Goal: Task Accomplishment & Management: Manage account settings

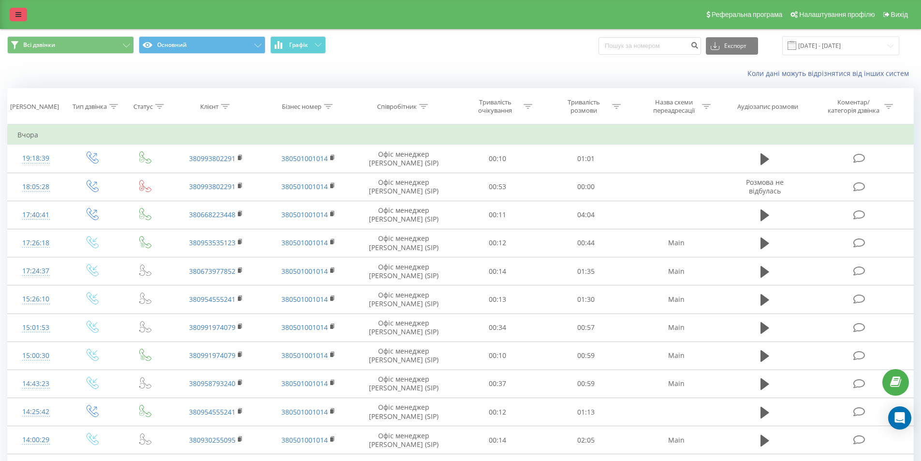
click at [14, 15] on link at bounding box center [18, 15] width 17 height 14
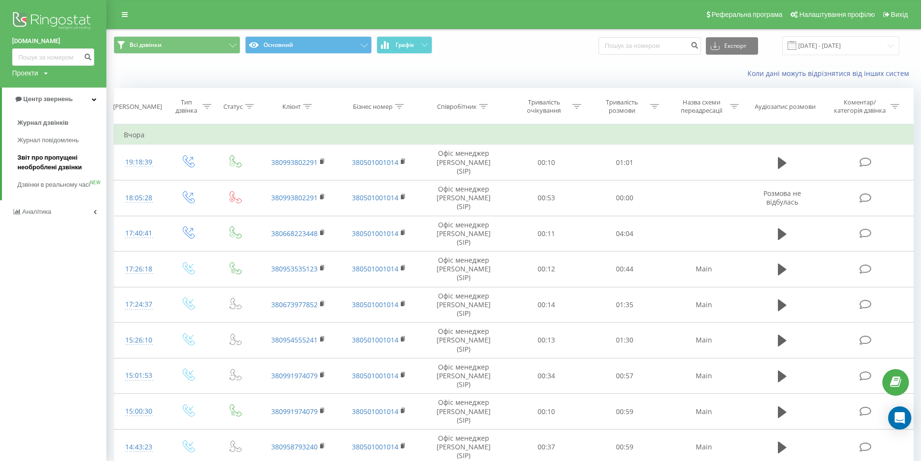
click at [49, 163] on span "Звіт про пропущені необроблені дзвінки" at bounding box center [59, 162] width 84 height 19
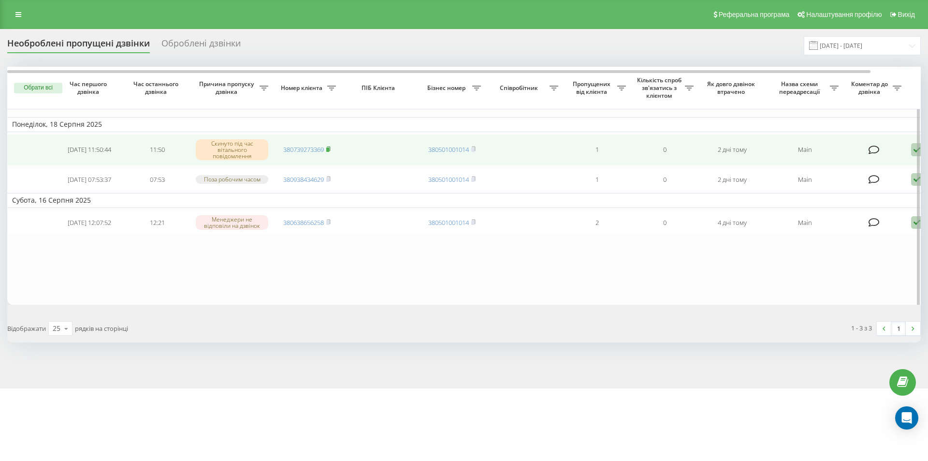
click at [331, 148] on icon at bounding box center [328, 149] width 4 height 6
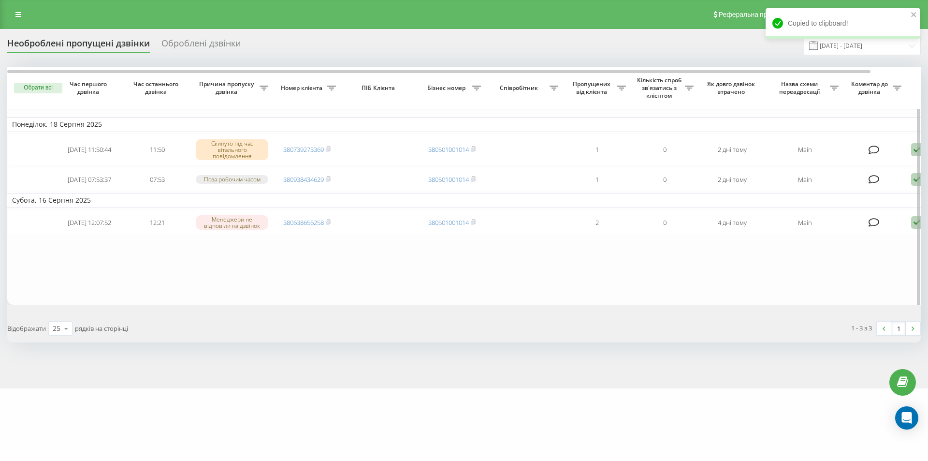
click at [299, 286] on table "[DATE] [DATE] 11:50:44 11:50 Скинуто під час вітального повідомлення 3807392733…" at bounding box center [490, 186] width 967 height 238
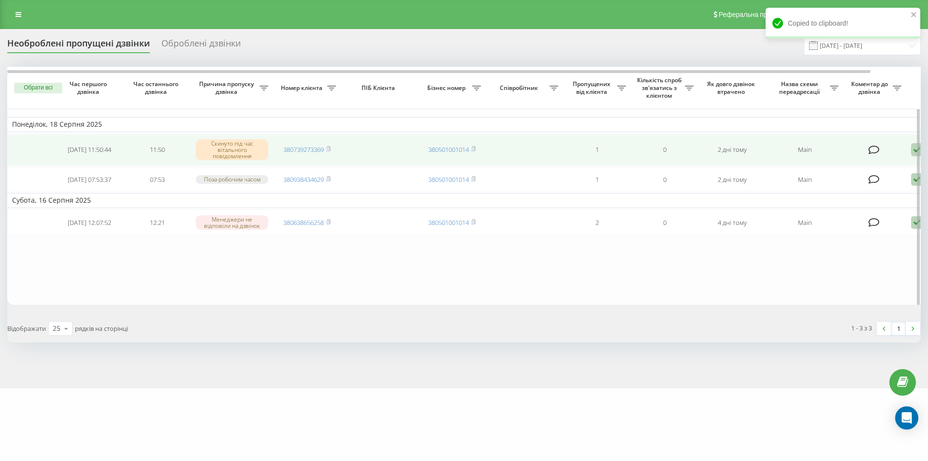
click at [913, 150] on icon at bounding box center [917, 149] width 12 height 13
click at [865, 182] on span "Зв'язався з клієнтом за допомогою іншого каналу" at bounding box center [875, 182] width 165 height 9
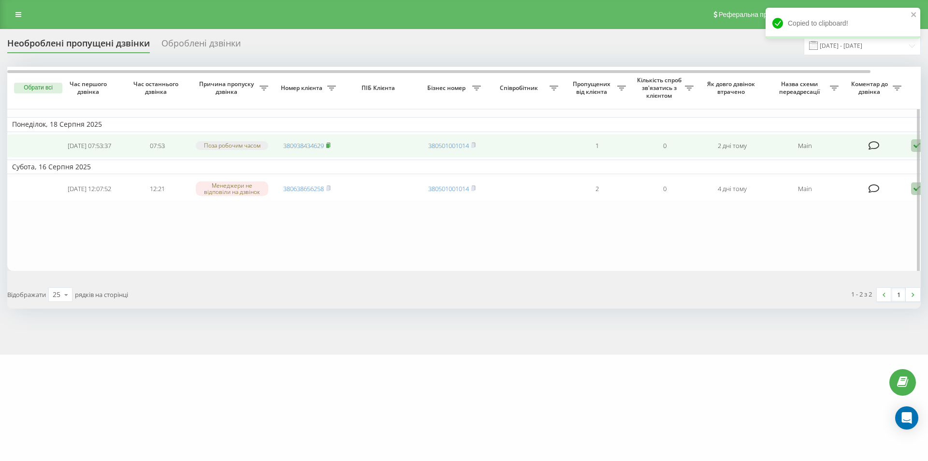
click at [330, 145] on icon at bounding box center [328, 145] width 4 height 6
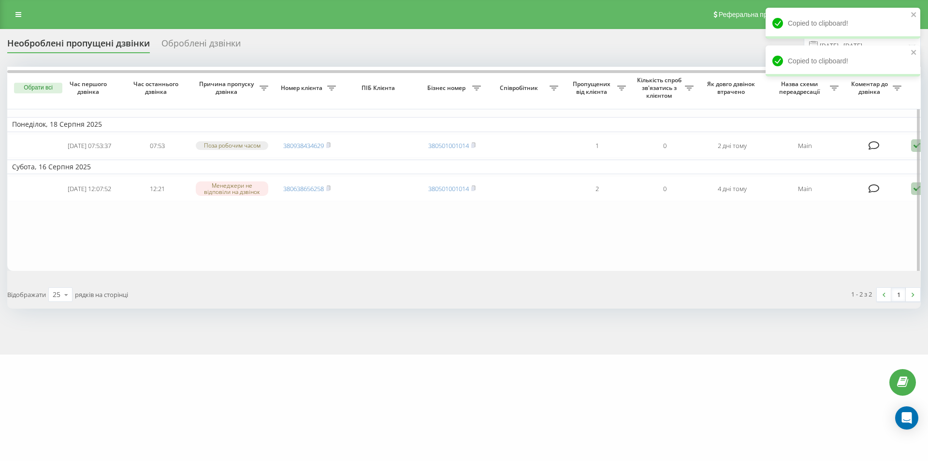
click at [324, 247] on table "[DATE] [DATE] 07:53:37 07:53 Поза робочим часом 380938434629 380501001014 1 0 2…" at bounding box center [490, 169] width 967 height 204
click at [918, 147] on div at bounding box center [918, 171] width 3 height 208
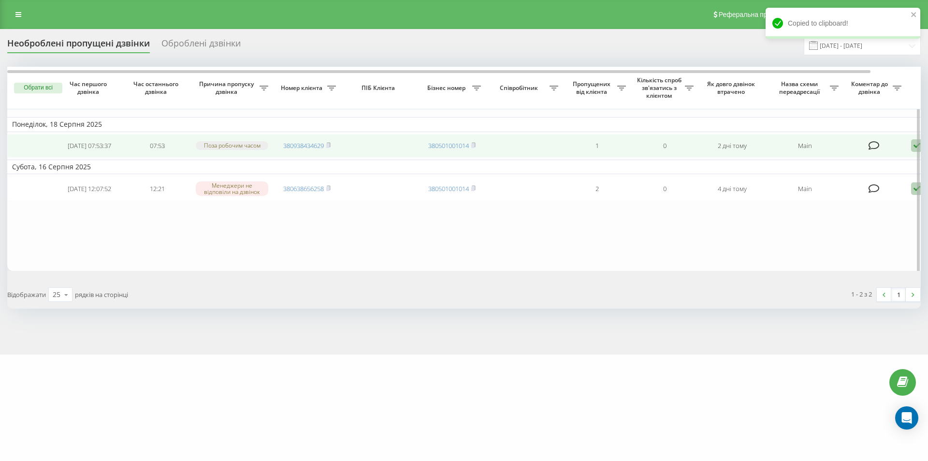
click at [911, 148] on td "Обробити Не вдалося зв'язатися Зв'язався з клієнтом за допомогою іншого каналу …" at bounding box center [940, 146] width 68 height 24
click at [913, 149] on icon at bounding box center [917, 145] width 12 height 13
click at [855, 179] on span "Зв'язався з клієнтом за допомогою іншого каналу" at bounding box center [875, 178] width 165 height 9
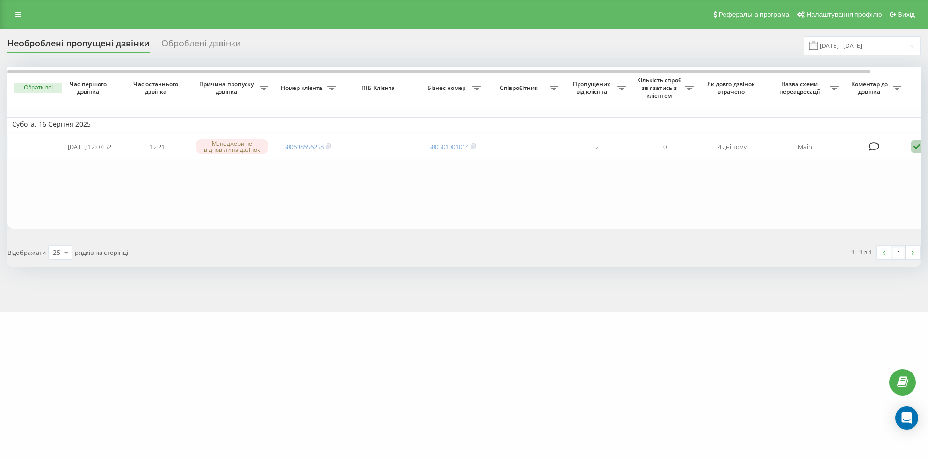
click at [266, 193] on table "[DATE] [DATE] 12:07:52 12:21 Менеджери не відповіли на дзвінок 380638656258 380…" at bounding box center [490, 148] width 967 height 162
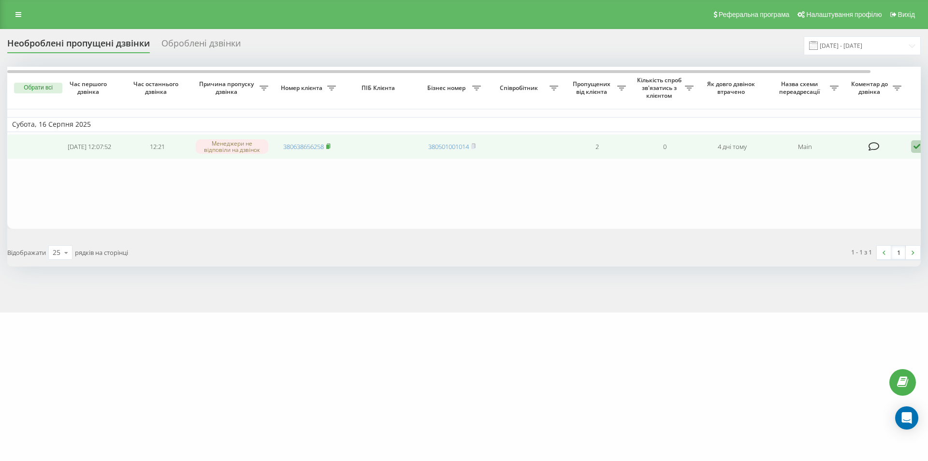
click at [331, 149] on icon at bounding box center [328, 146] width 4 height 6
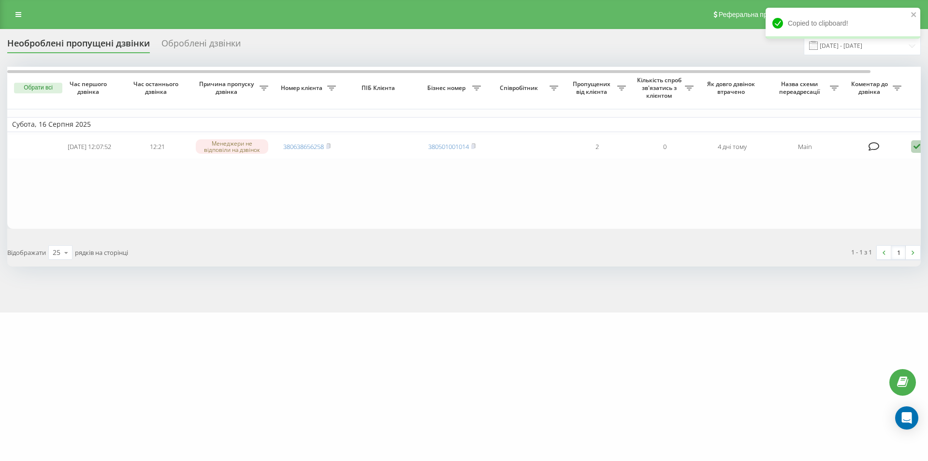
click at [323, 183] on table "[DATE] [DATE] 12:07:52 12:21 Менеджери не відповіли на дзвінок 380638656258 380…" at bounding box center [490, 148] width 967 height 162
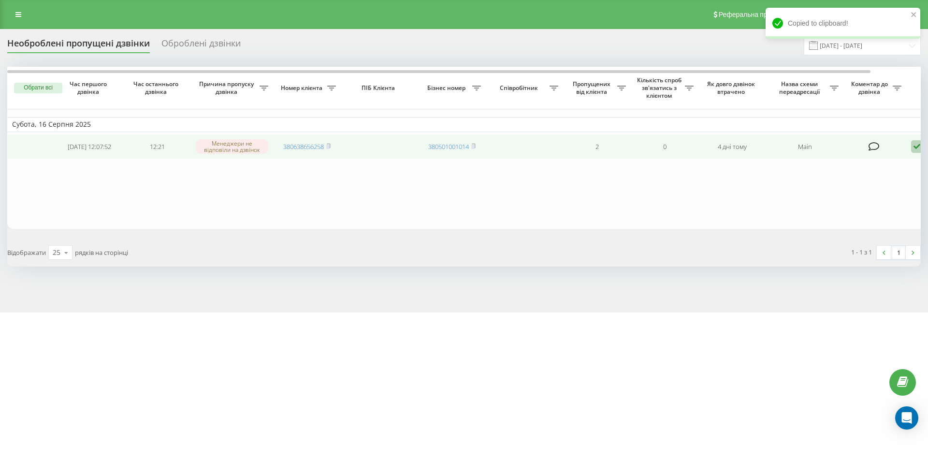
click at [916, 150] on icon at bounding box center [917, 146] width 12 height 13
click at [870, 177] on span "Зв'язався з клієнтом за допомогою іншого каналу" at bounding box center [875, 178] width 165 height 9
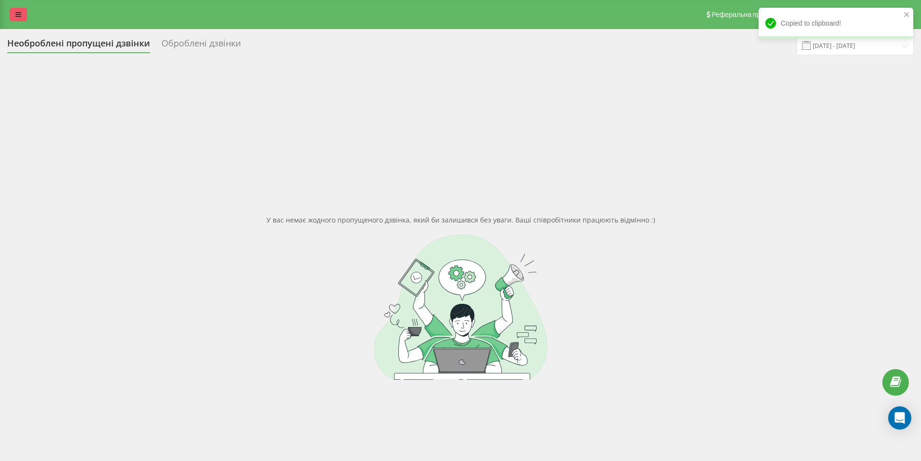
click at [12, 15] on link at bounding box center [18, 15] width 17 height 14
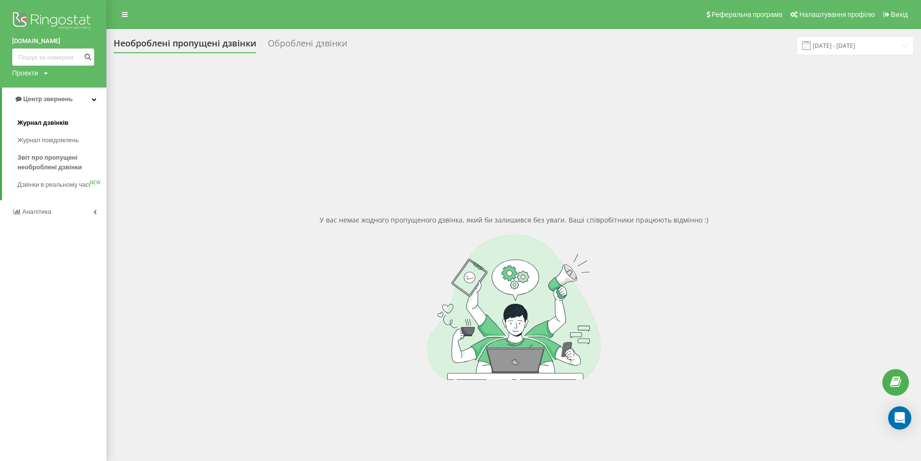
click at [52, 121] on span "Журнал дзвінків" at bounding box center [42, 123] width 51 height 10
